Goal: Transaction & Acquisition: Purchase product/service

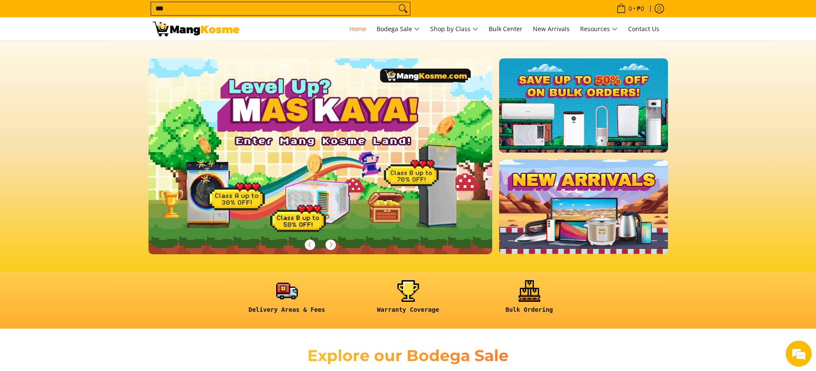
scroll to position [0, 344]
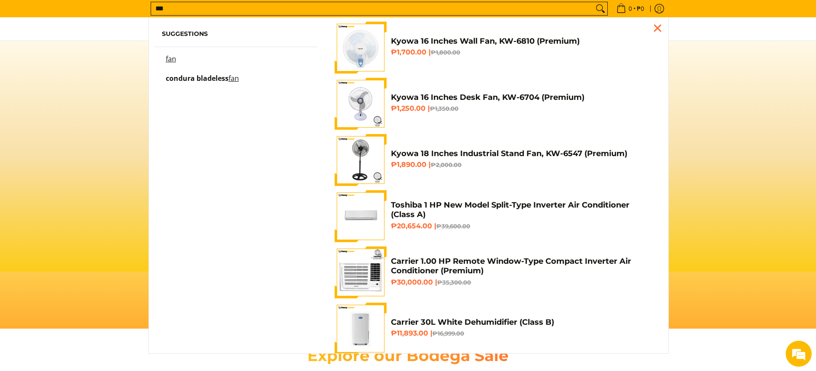
type input "***"
click at [510, 48] on span "Kyowa 16 Inches Wall Fan, KW-6810 (Premium) ₱1,700.00 | ₱1,800.00" at bounding box center [523, 47] width 264 height 23
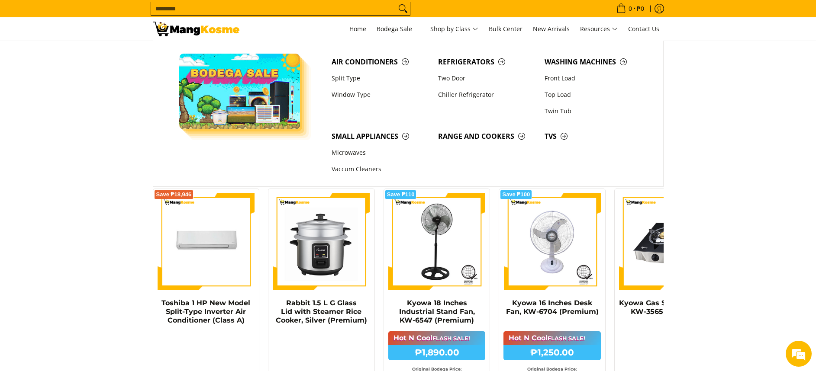
scroll to position [455, 0]
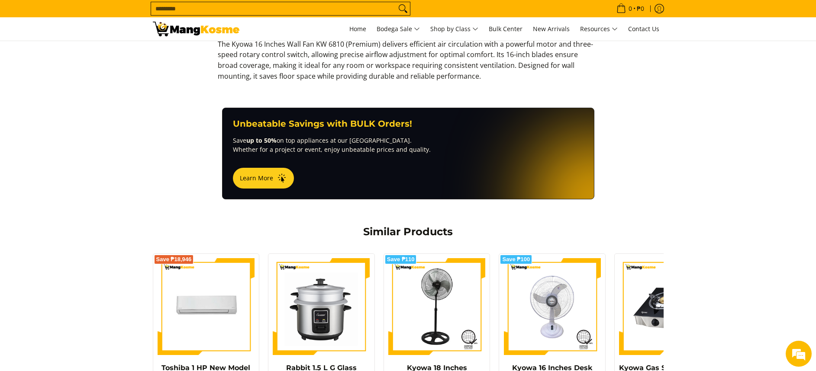
click at [162, 19] on link at bounding box center [196, 28] width 87 height 23
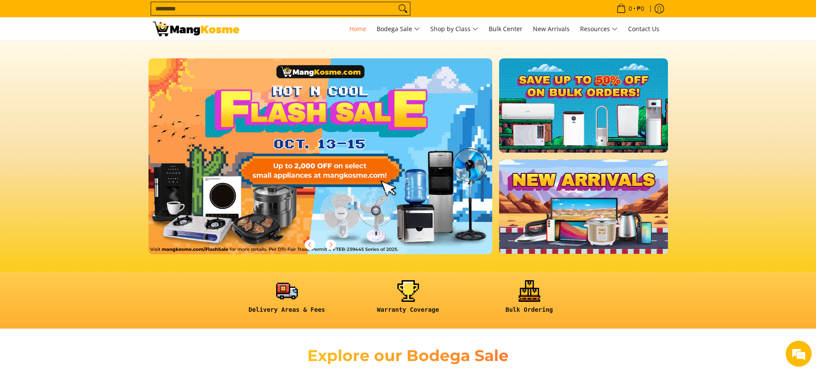
click at [370, 101] on link at bounding box center [334, 163] width 372 height 210
